Goal: Transaction & Acquisition: Purchase product/service

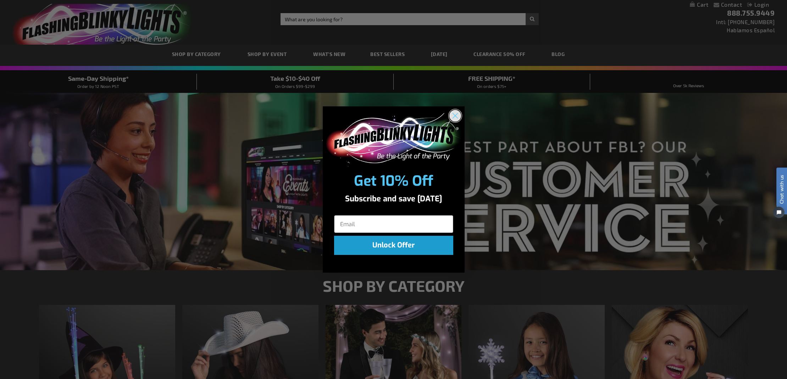
click at [457, 115] on circle "Close dialog" at bounding box center [455, 116] width 12 height 12
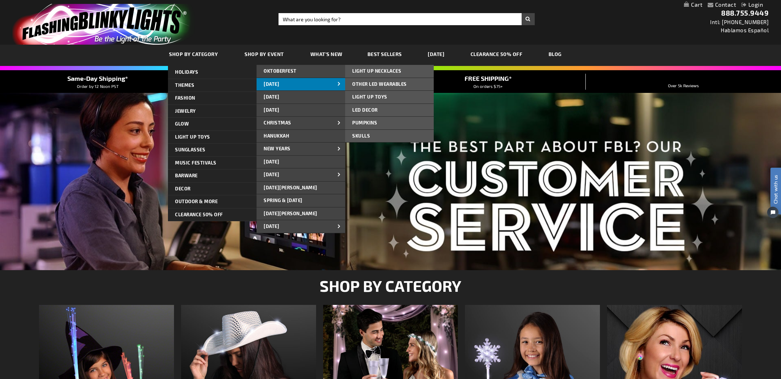
click at [279, 83] on span "[DATE]" at bounding box center [272, 84] width 16 height 6
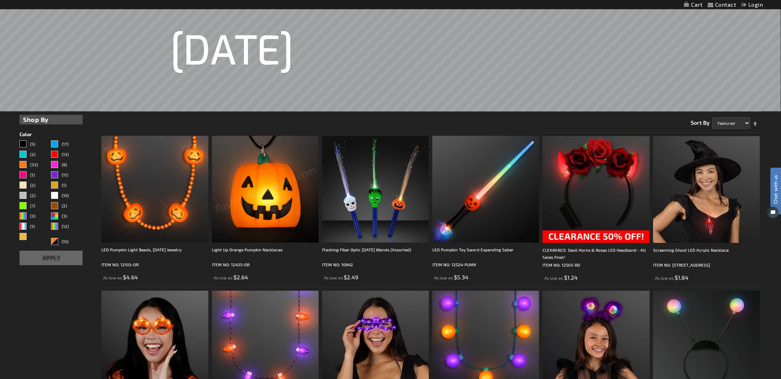
scroll to position [159, 0]
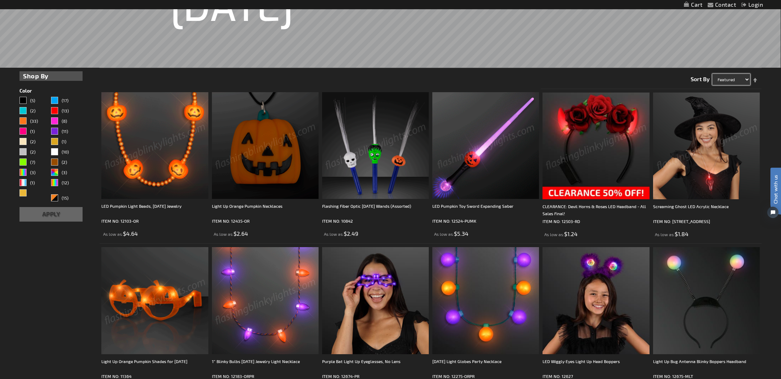
select select "price"
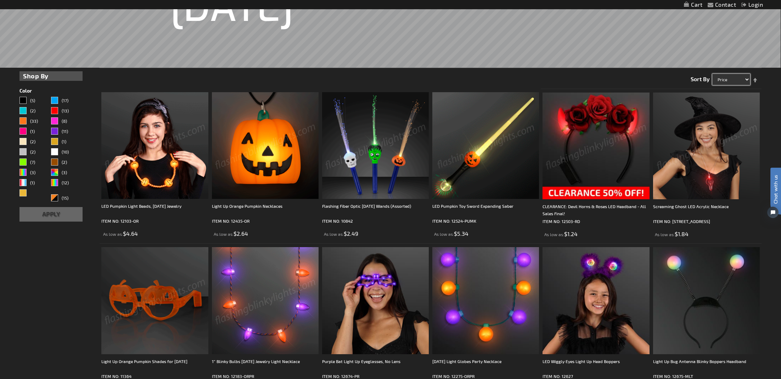
click option "Price" at bounding box center [0, 0] width 0 height 0
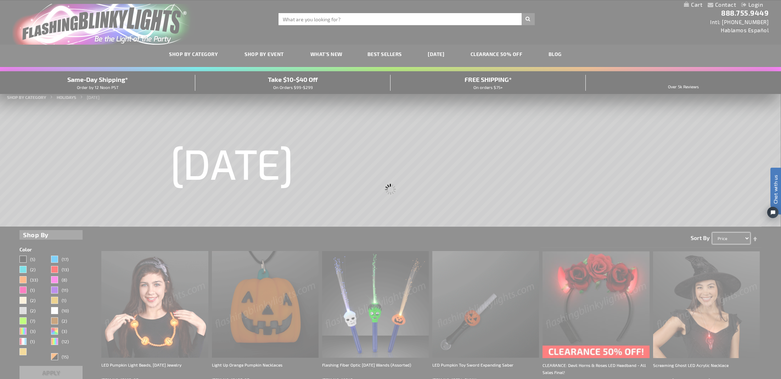
scroll to position [0, 0]
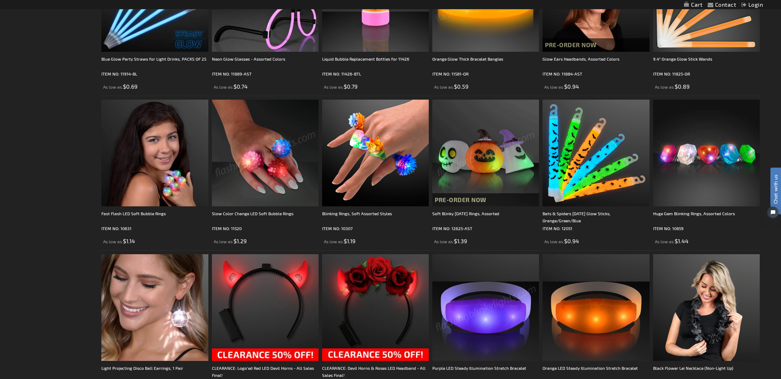
scroll to position [613, 0]
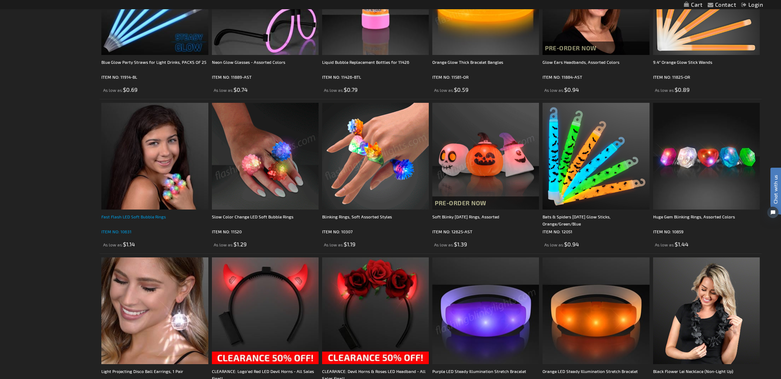
click at [134, 217] on div "Fast Flash LED Soft Bubble Rings" at bounding box center [154, 220] width 107 height 14
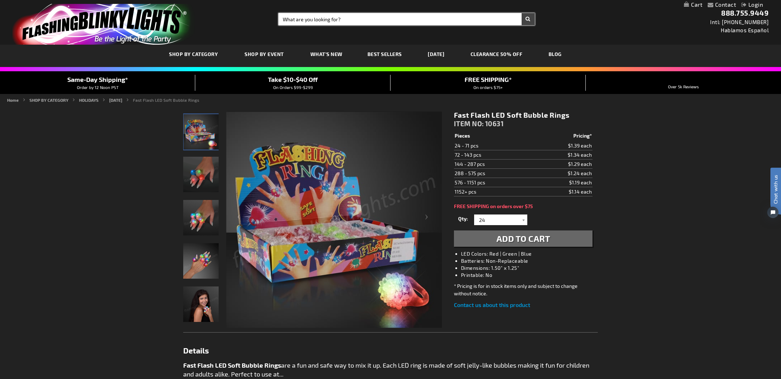
click at [297, 20] on input "Search" at bounding box center [407, 19] width 256 height 12
type input "wands"
click at [522, 13] on button "Search" at bounding box center [528, 19] width 13 height 12
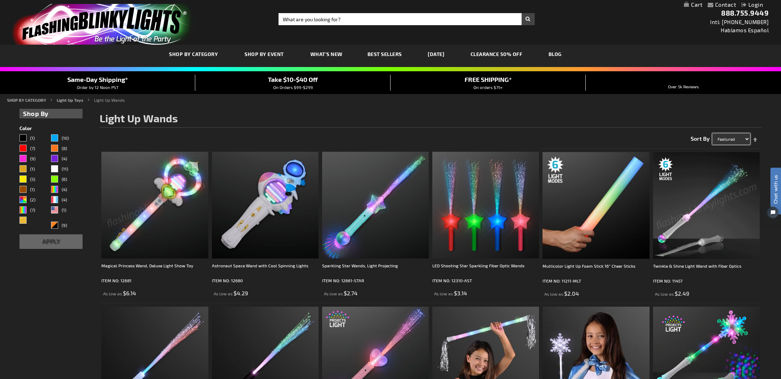
select select "price"
click option "Price" at bounding box center [0, 0] width 0 height 0
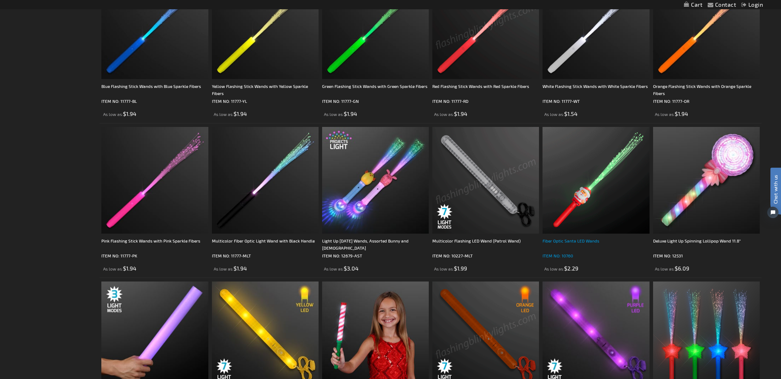
scroll to position [301, 0]
